Goal: Transaction & Acquisition: Purchase product/service

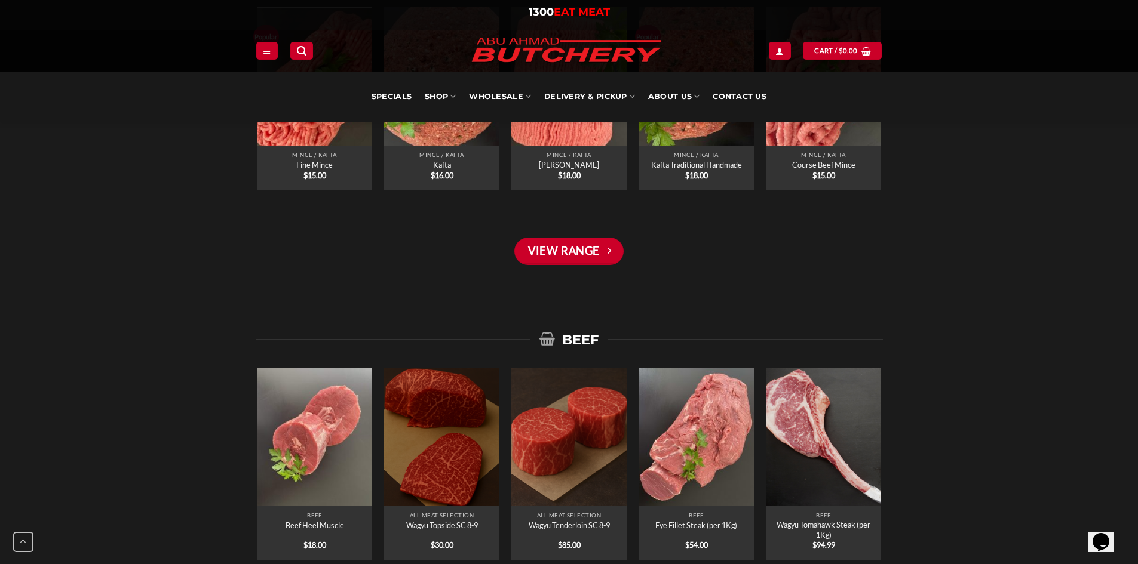
scroll to position [597, 0]
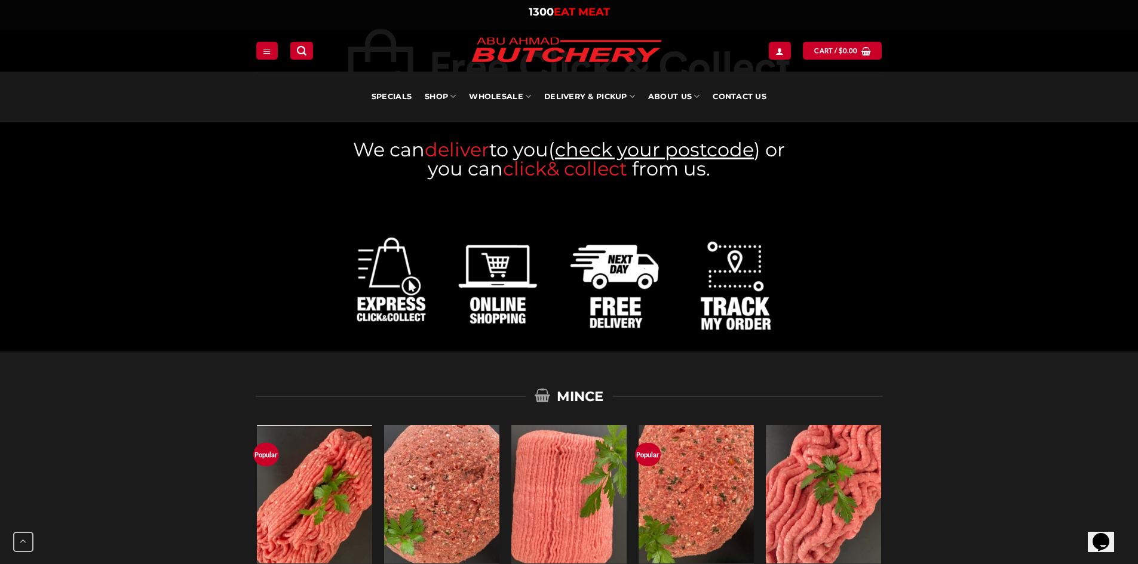
click at [622, 273] on img at bounding box center [568, 275] width 445 height 151
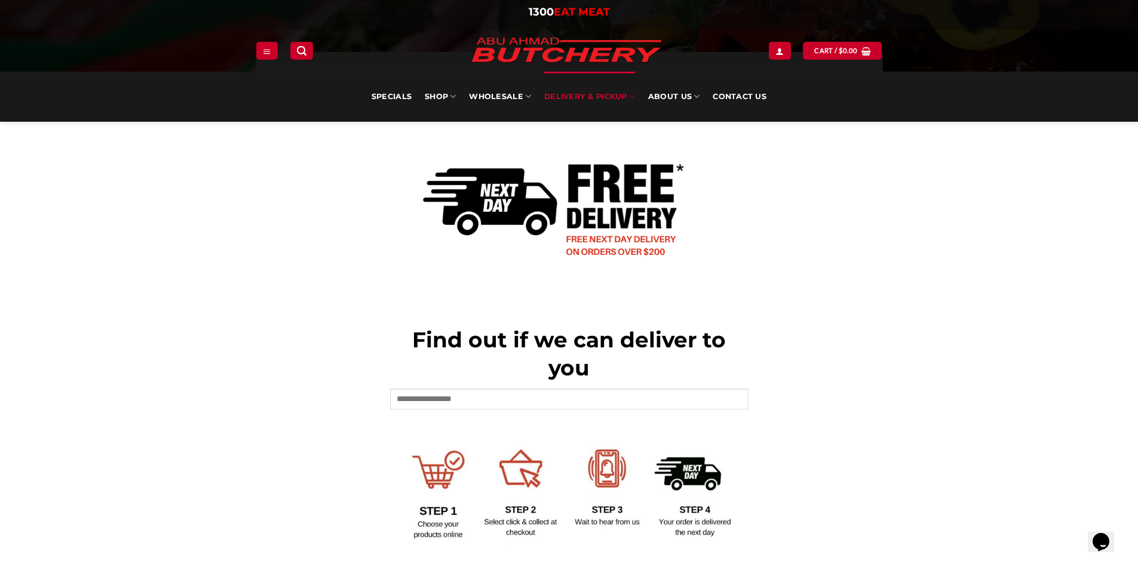
scroll to position [239, 0]
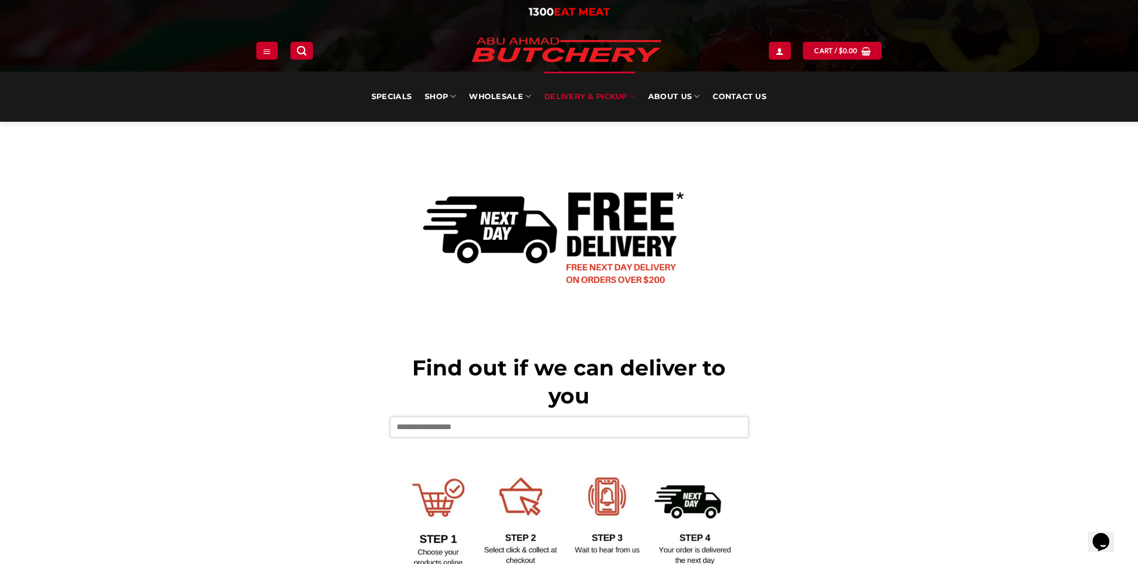
click at [677, 427] on input "text" at bounding box center [569, 427] width 358 height 20
click at [512, 430] on input "text" at bounding box center [569, 427] width 358 height 20
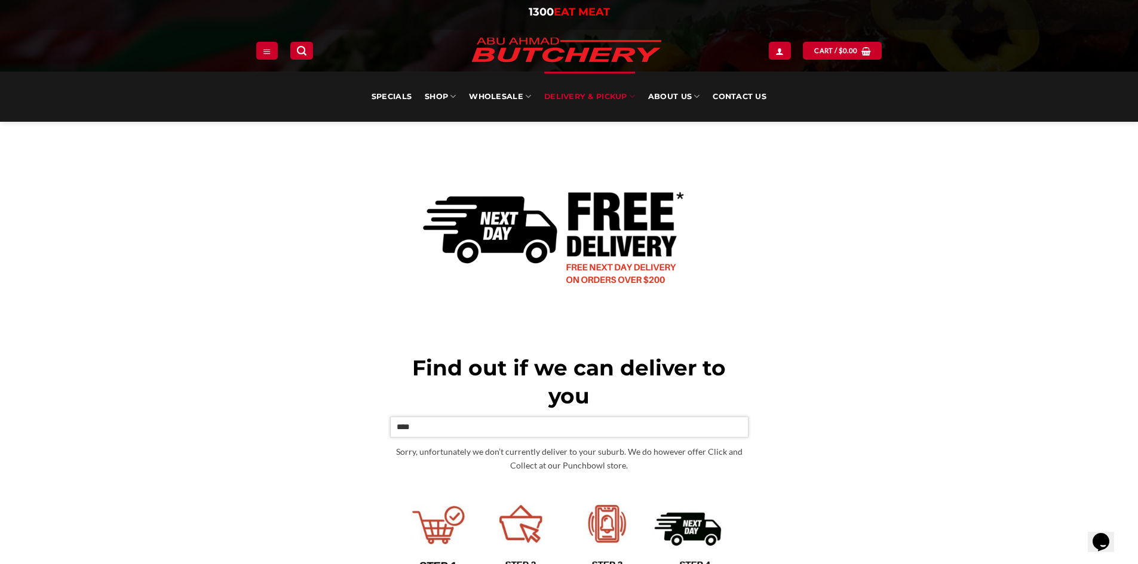
drag, startPoint x: 512, startPoint y: 430, endPoint x: 355, endPoint y: 424, distance: 157.8
click at [355, 424] on div "Find out if we can deliver to you **** Sorry, unfortunately we don’t currently …" at bounding box center [569, 409] width 645 height 599
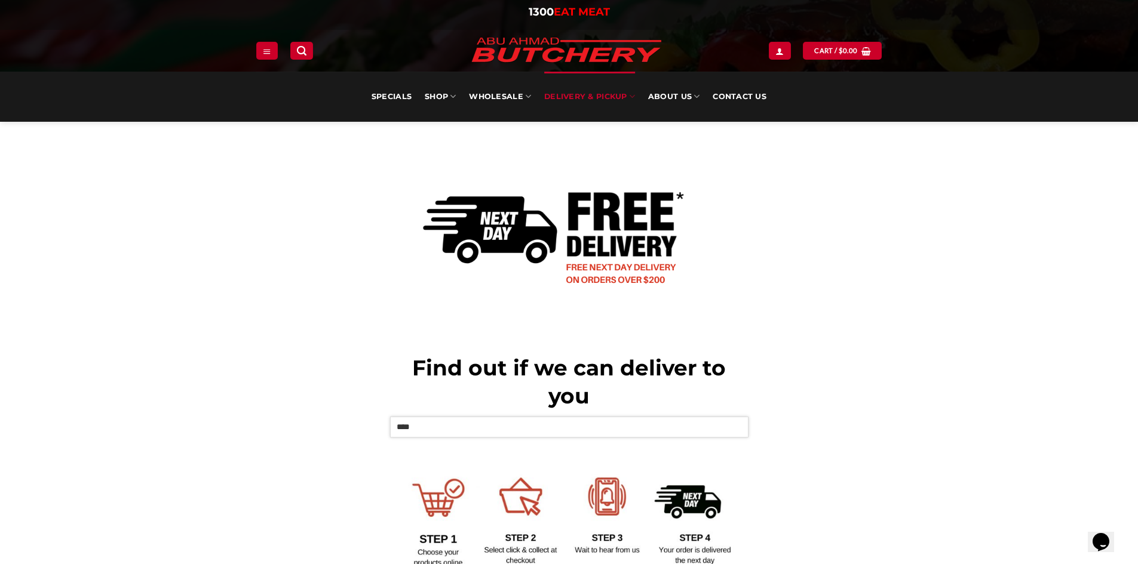
type input "****"
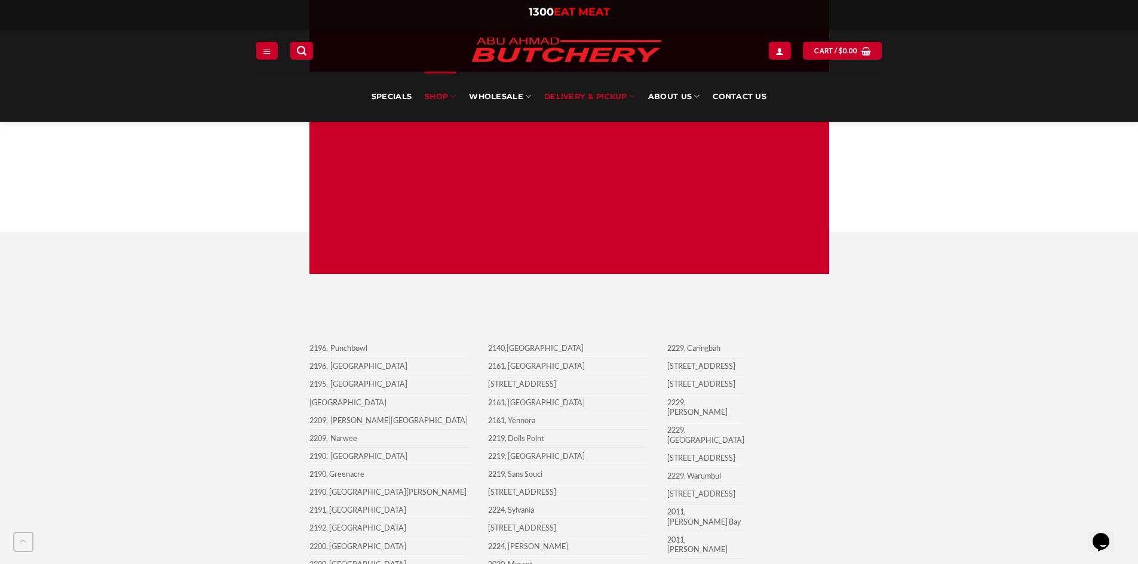
scroll to position [836, 0]
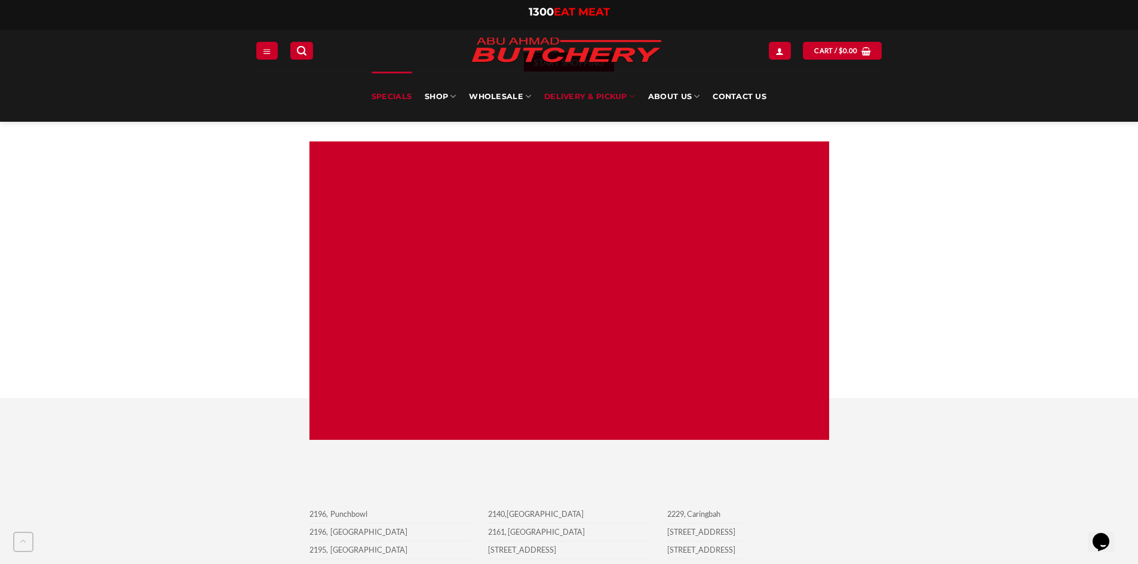
click at [374, 93] on link "Specials" at bounding box center [391, 97] width 40 height 50
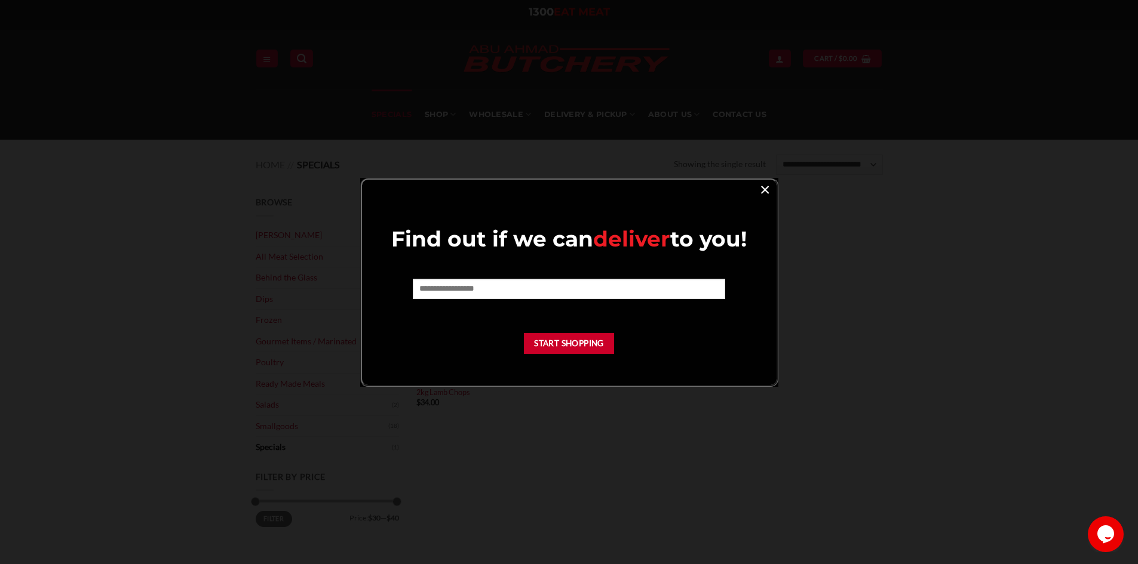
click at [767, 189] on link "×" at bounding box center [764, 189] width 17 height 16
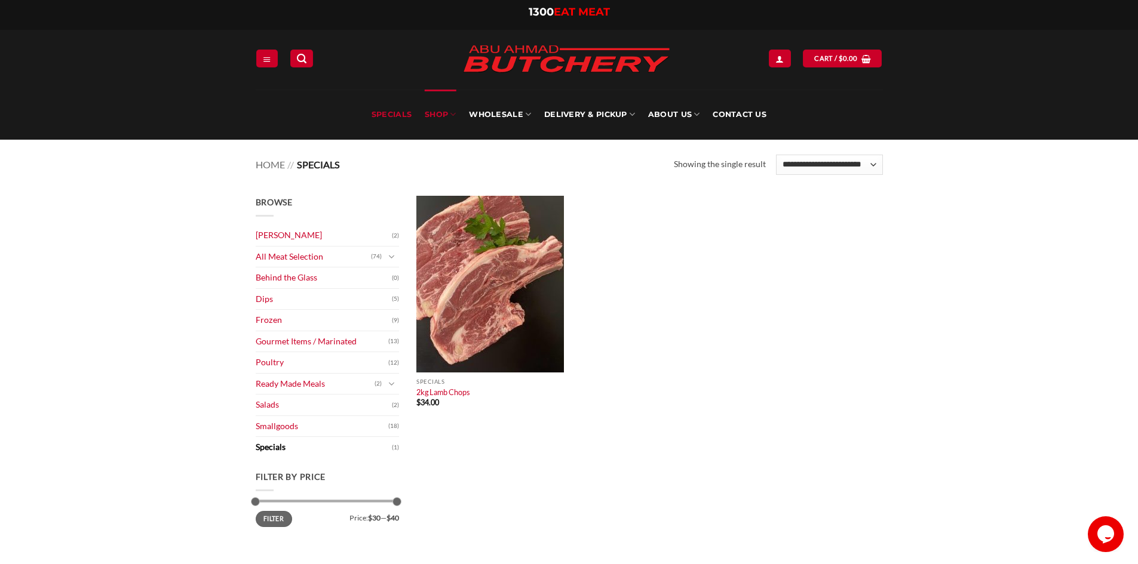
click at [455, 114] on icon at bounding box center [453, 114] width 6 height 11
click at [442, 113] on link "SHOP" at bounding box center [440, 115] width 31 height 50
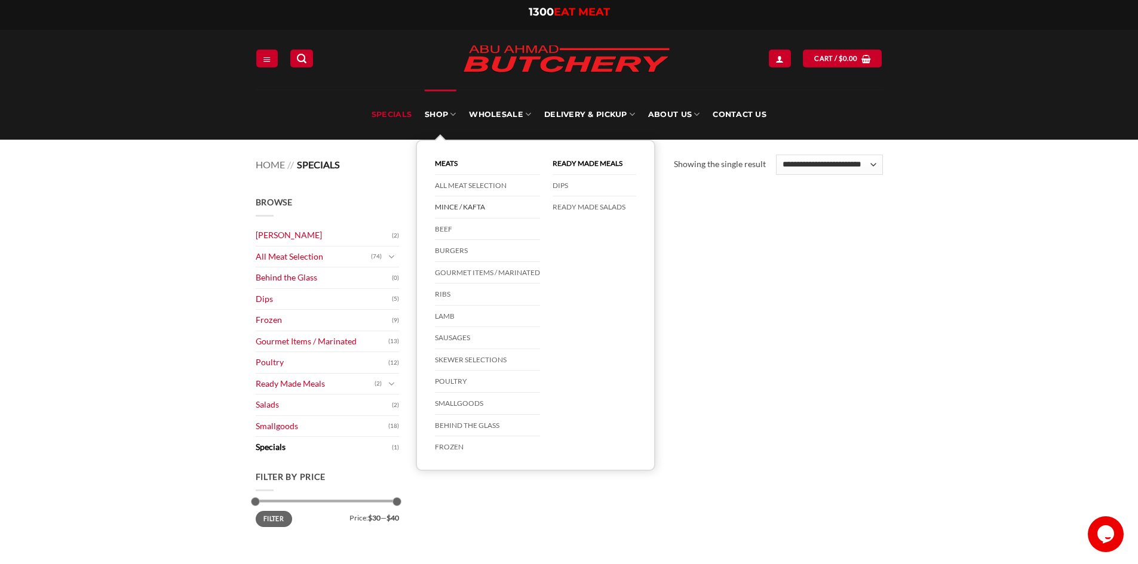
click at [463, 209] on link "Mince / Kafta" at bounding box center [487, 207] width 105 height 22
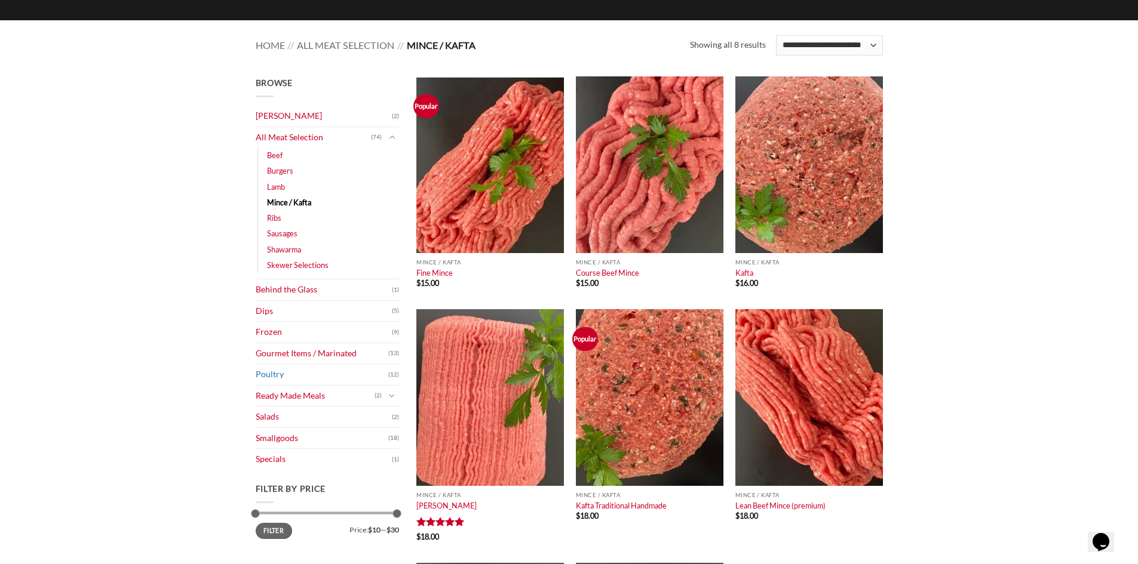
scroll to position [60, 0]
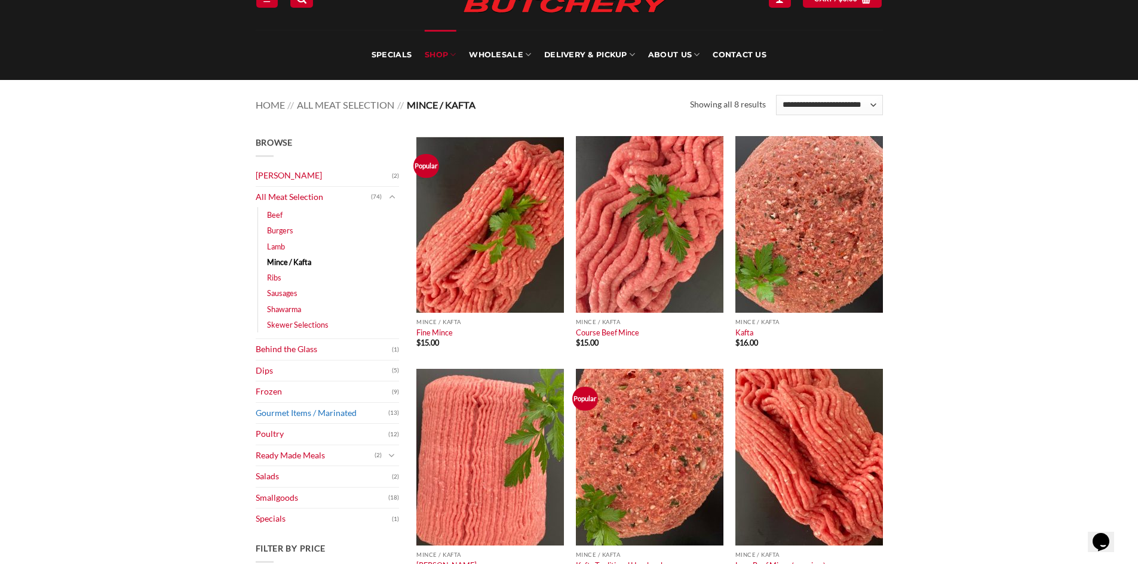
click at [326, 411] on link "Gourmet Items / Marinated" at bounding box center [322, 413] width 133 height 21
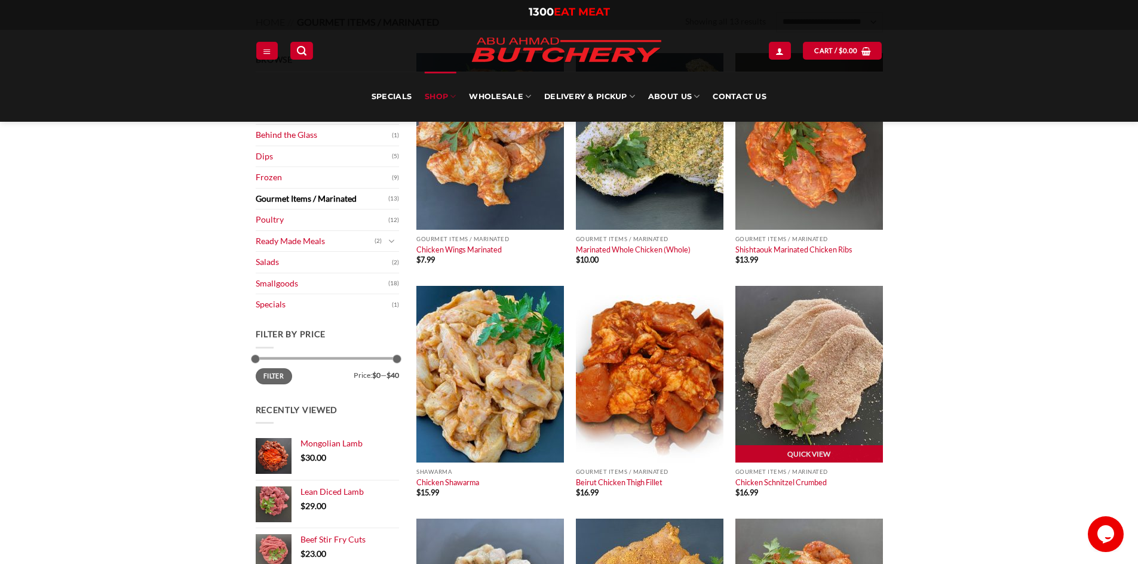
scroll to position [60, 0]
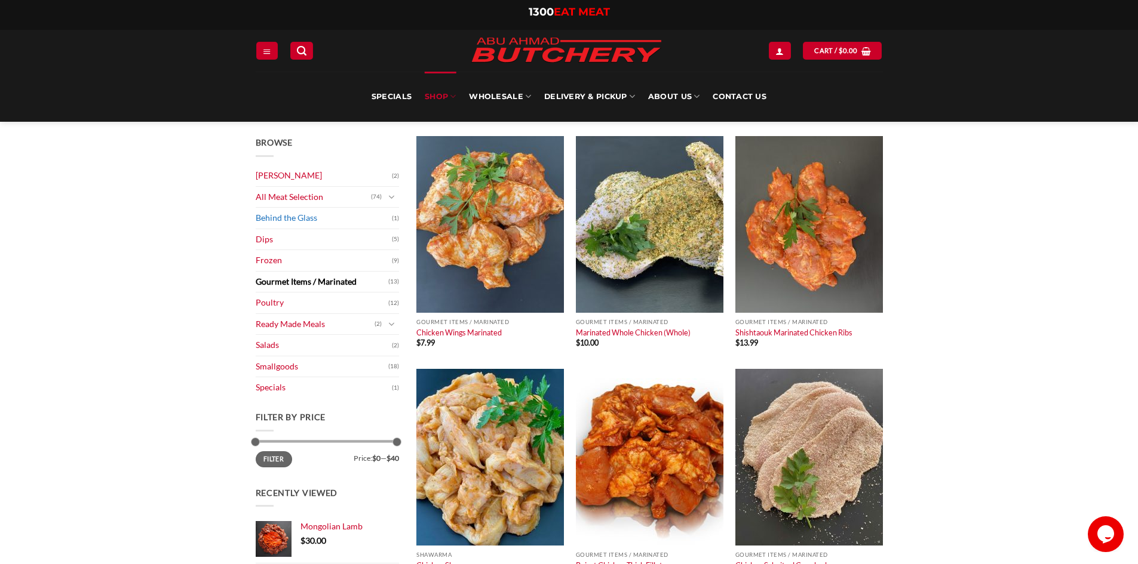
click at [296, 220] on link "Behind the Glass" at bounding box center [324, 218] width 136 height 21
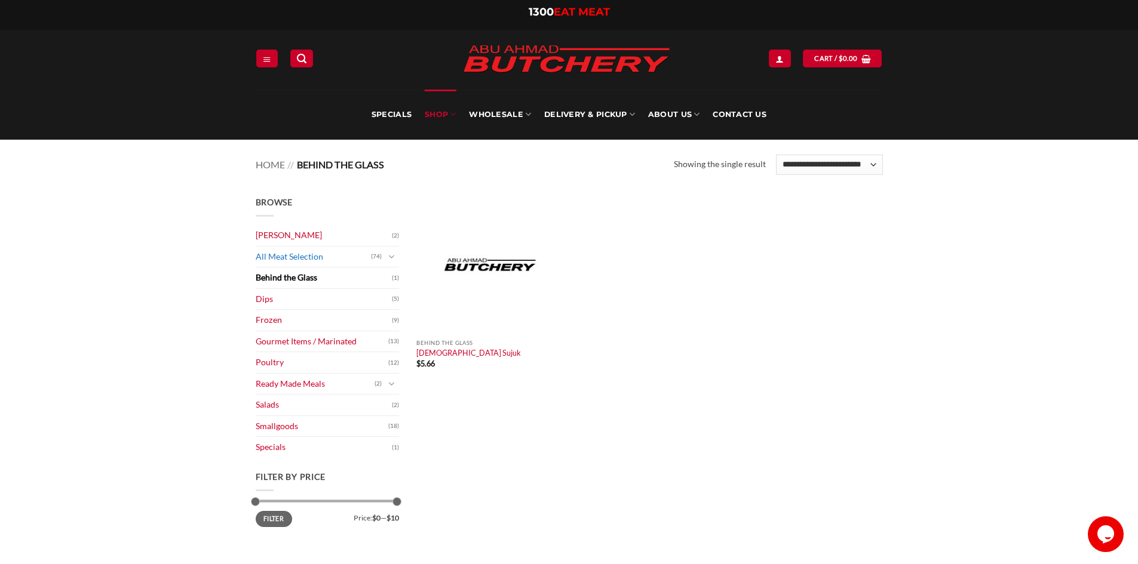
click at [307, 260] on link "All Meat Selection" at bounding box center [313, 257] width 115 height 21
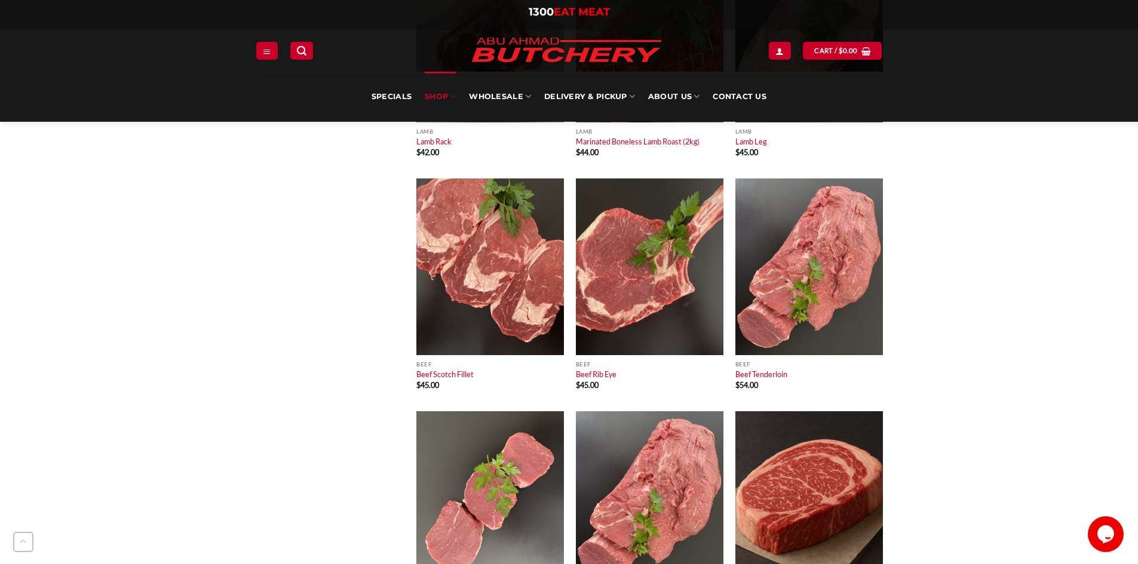
scroll to position [5196, 0]
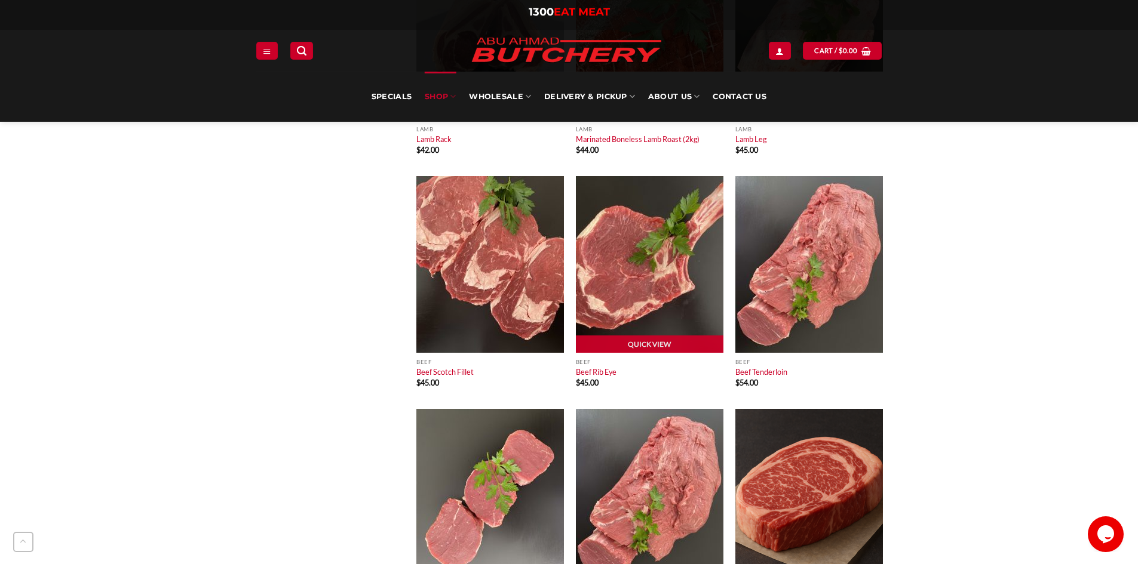
click at [635, 308] on img at bounding box center [650, 264] width 148 height 177
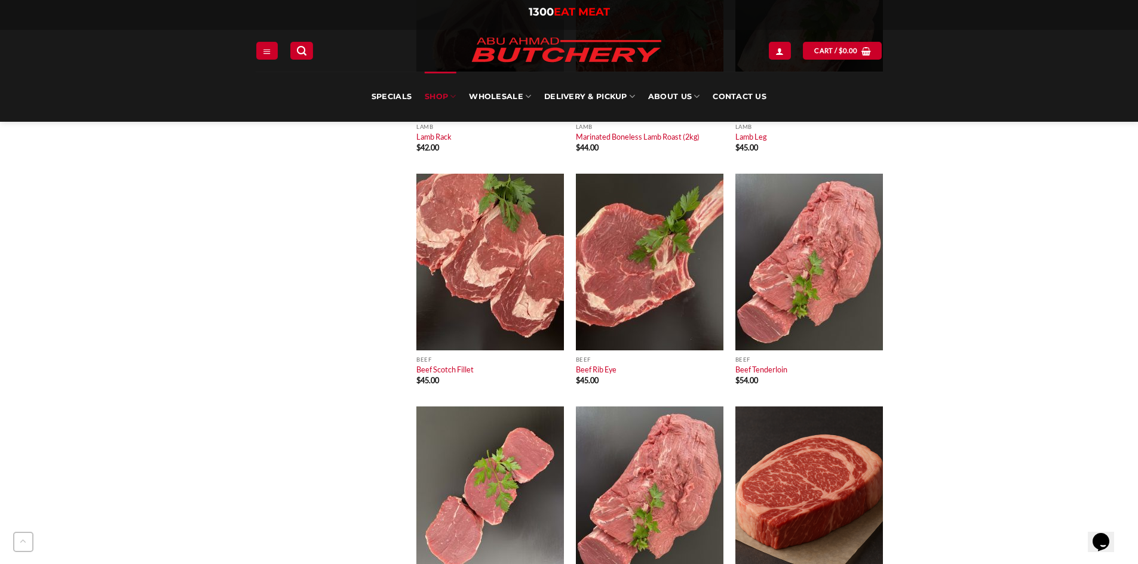
scroll to position [5196, 0]
